Goal: Find specific page/section: Find specific page/section

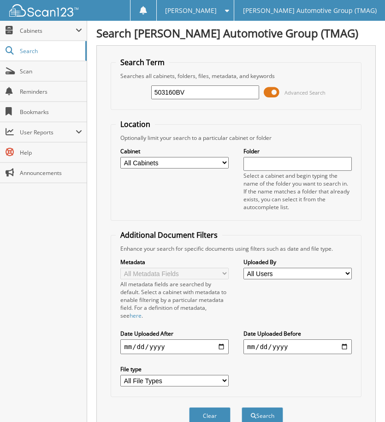
type input "503160BV"
click at [242, 407] on button "Search" at bounding box center [263, 415] width 42 height 17
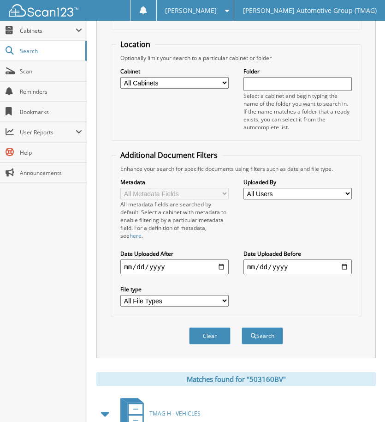
scroll to position [219, 0]
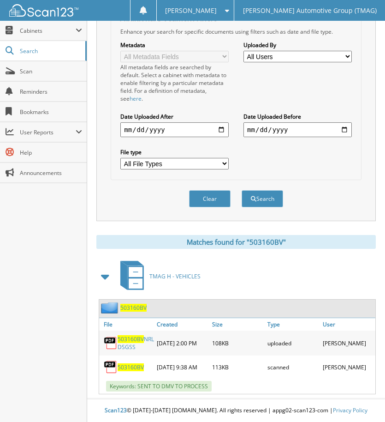
click at [132, 304] on span "503160BV" at bounding box center [133, 308] width 26 height 8
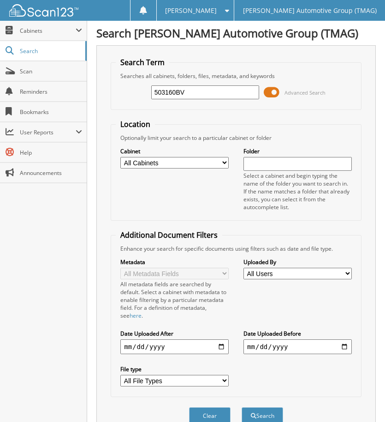
click at [210, 85] on input "503160BV" at bounding box center [205, 92] width 108 height 14
type input "503160"
click at [242, 407] on button "Search" at bounding box center [263, 415] width 42 height 17
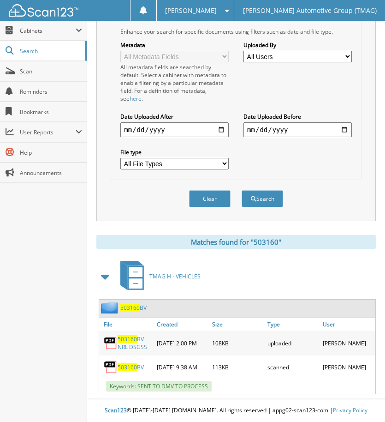
scroll to position [219, 0]
click at [129, 306] on span "503160" at bounding box center [129, 308] width 19 height 8
click at [129, 305] on span "503160" at bounding box center [129, 308] width 19 height 8
